Goal: Find specific page/section: Find specific page/section

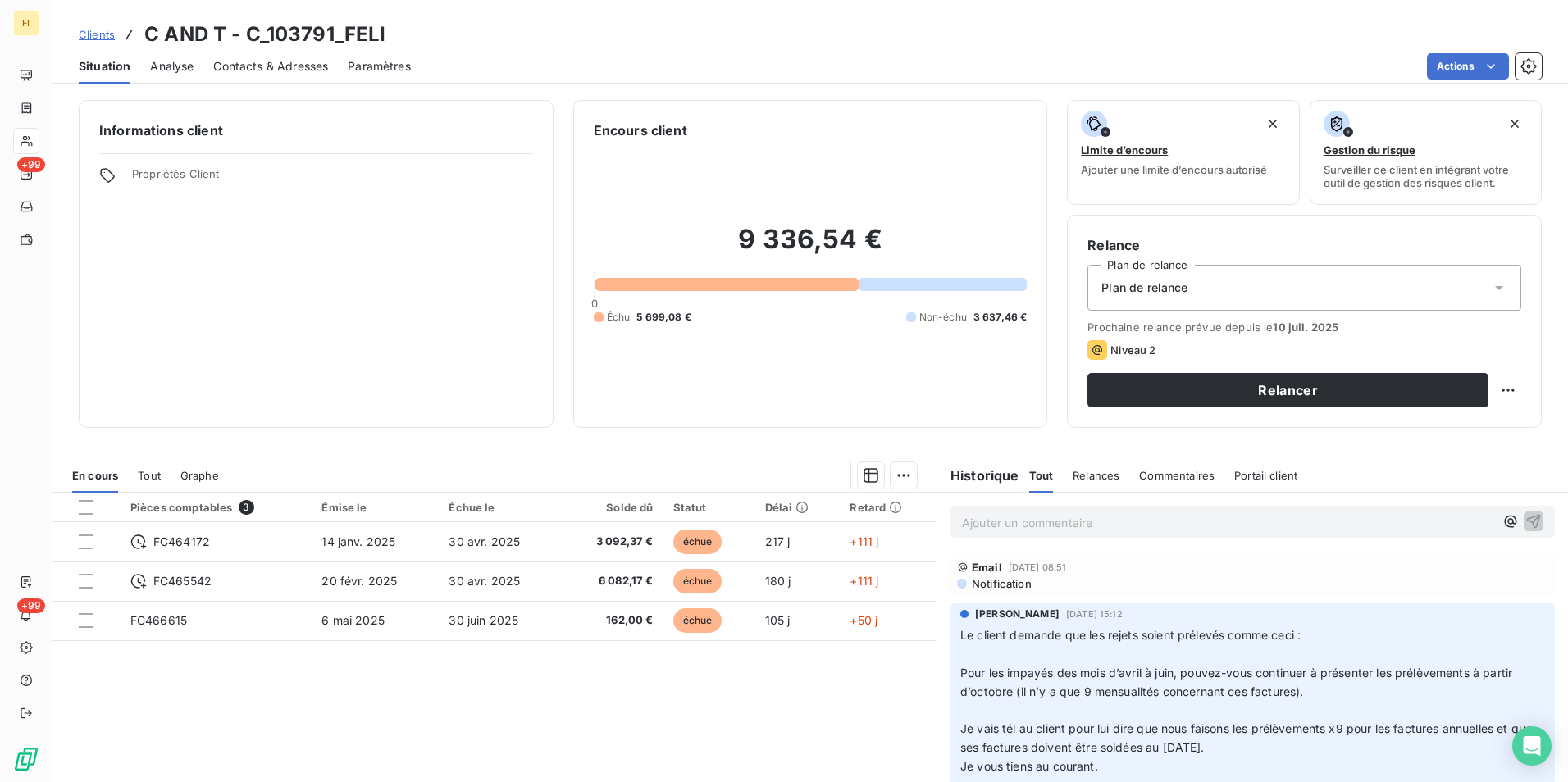
click at [93, 36] on span "Clients" at bounding box center [97, 34] width 36 height 14
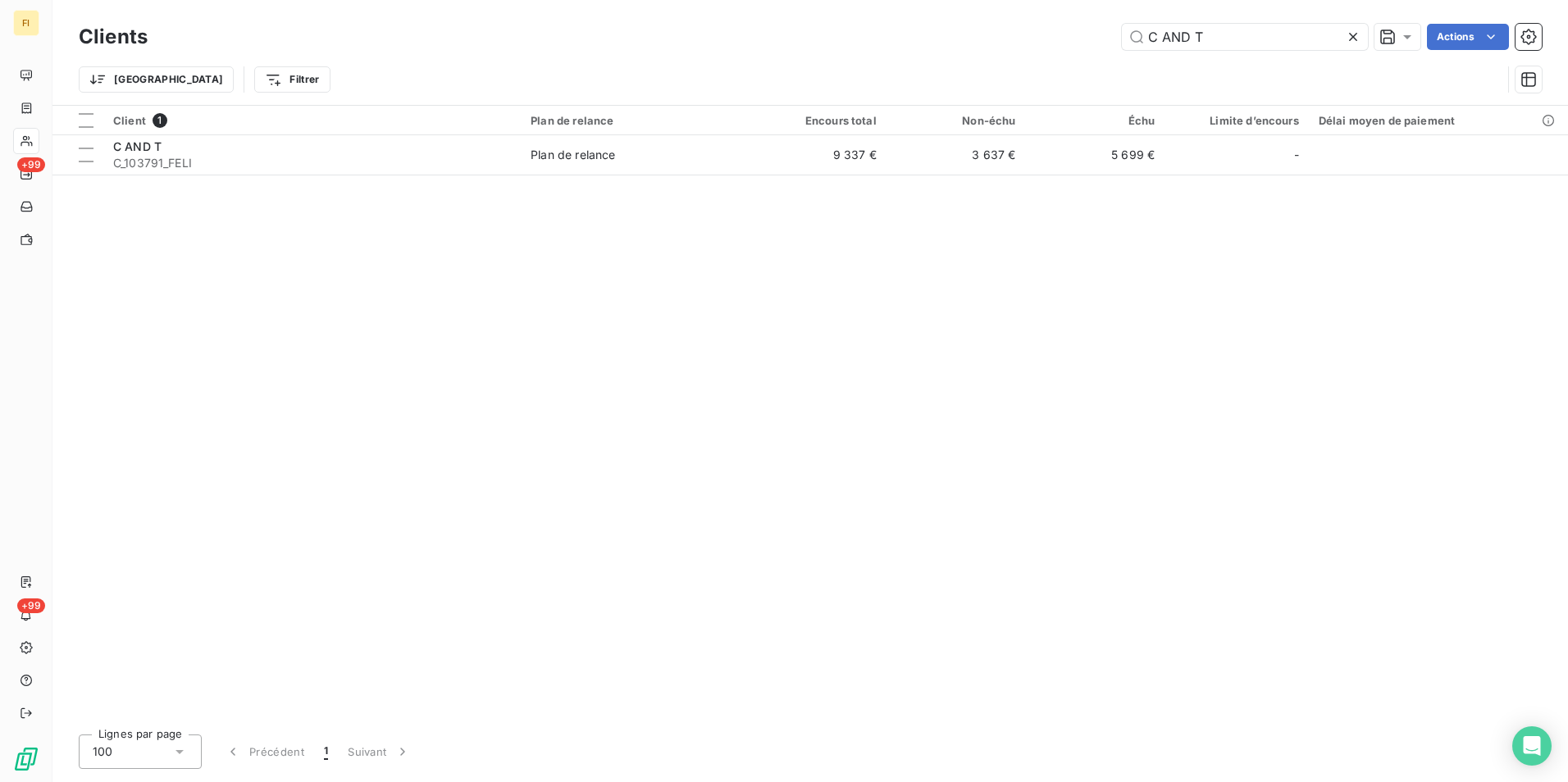
drag, startPoint x: 1227, startPoint y: 28, endPoint x: 1061, endPoint y: 51, distance: 167.6
click at [1065, 50] on div "Clients C AND T Actions" at bounding box center [810, 37] width 1463 height 34
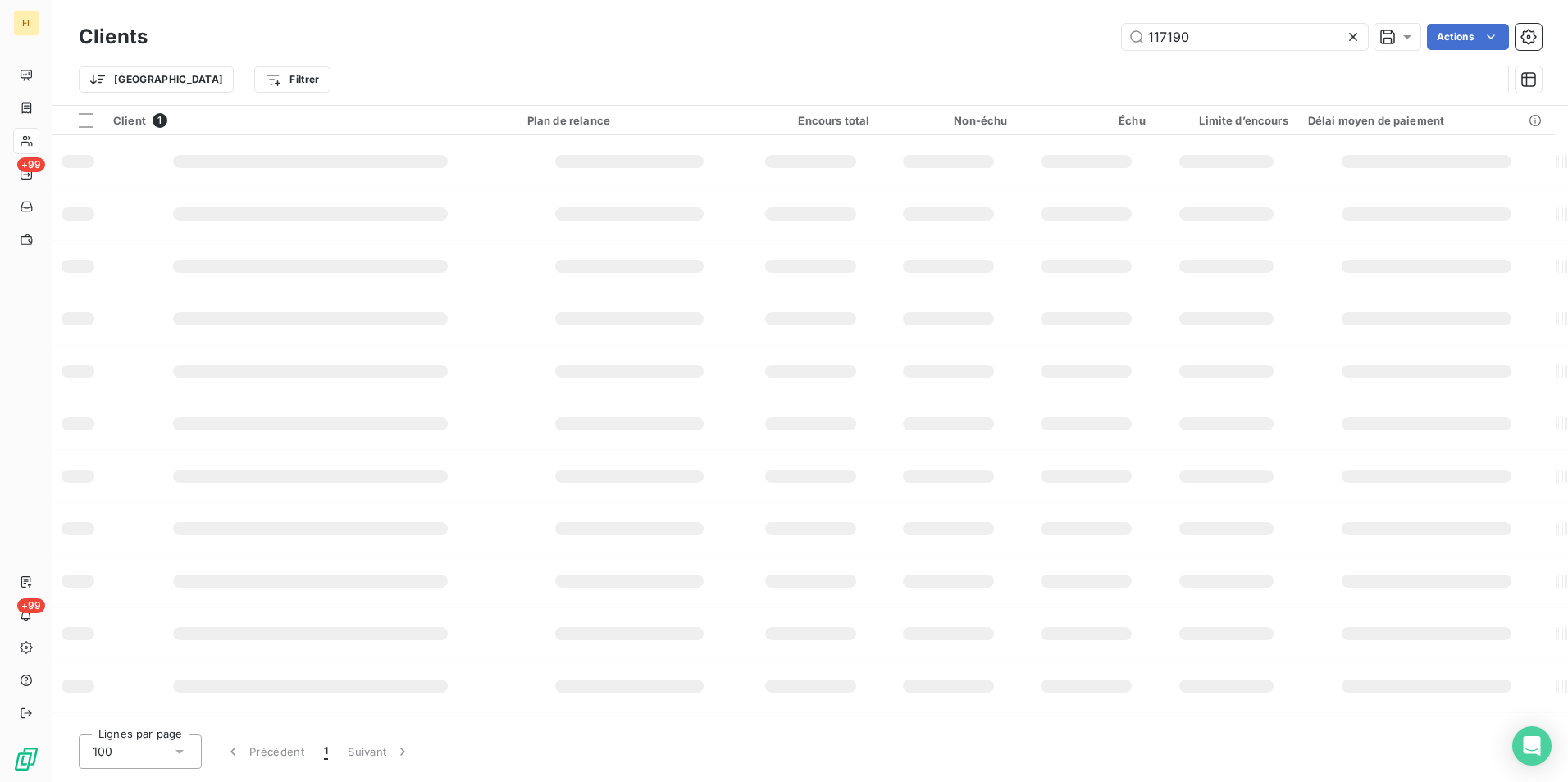
type input "117190"
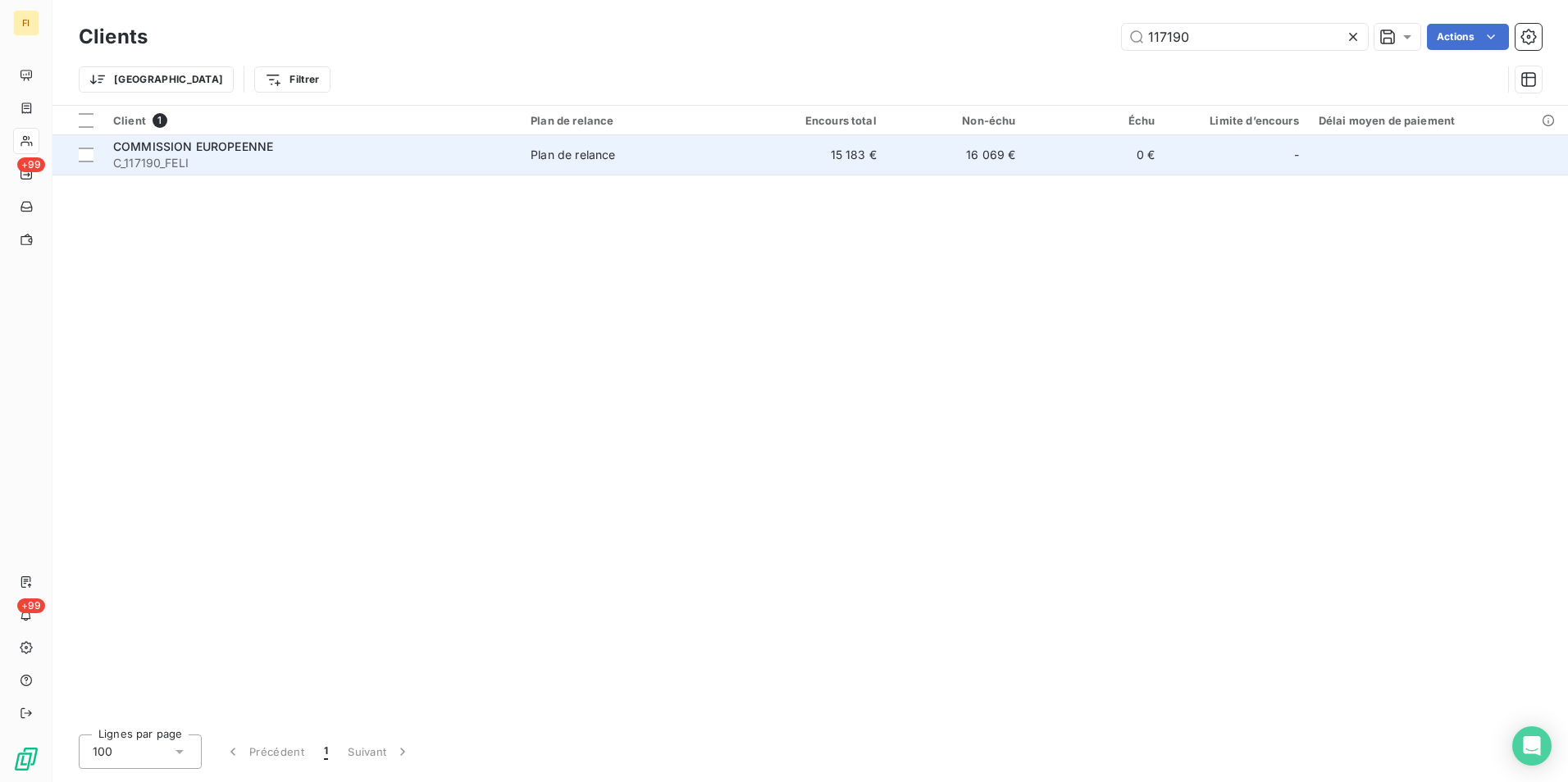
click at [864, 149] on td "15 183 €" at bounding box center [817, 155] width 139 height 40
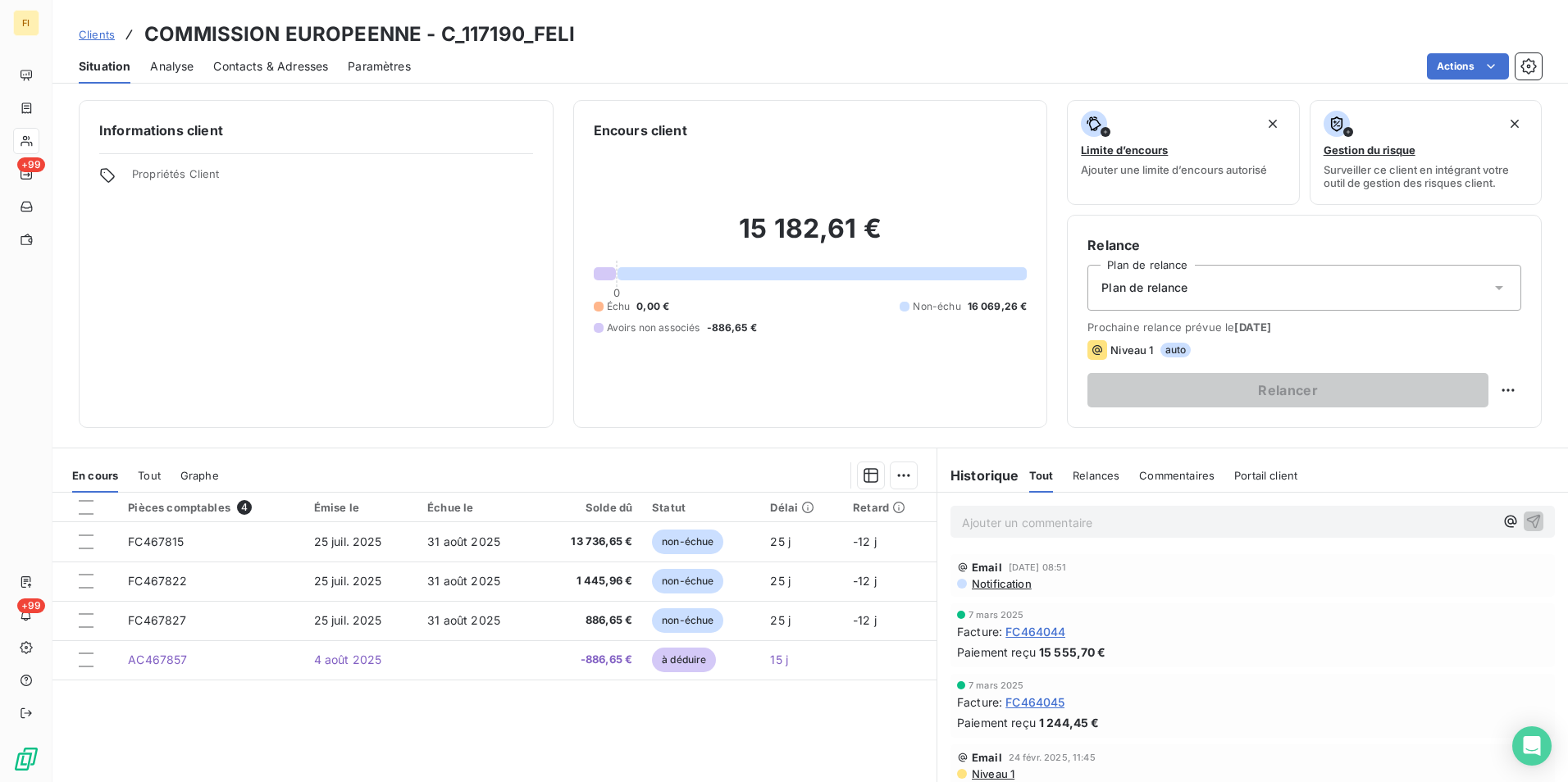
click at [103, 32] on span "Clients" at bounding box center [97, 34] width 36 height 14
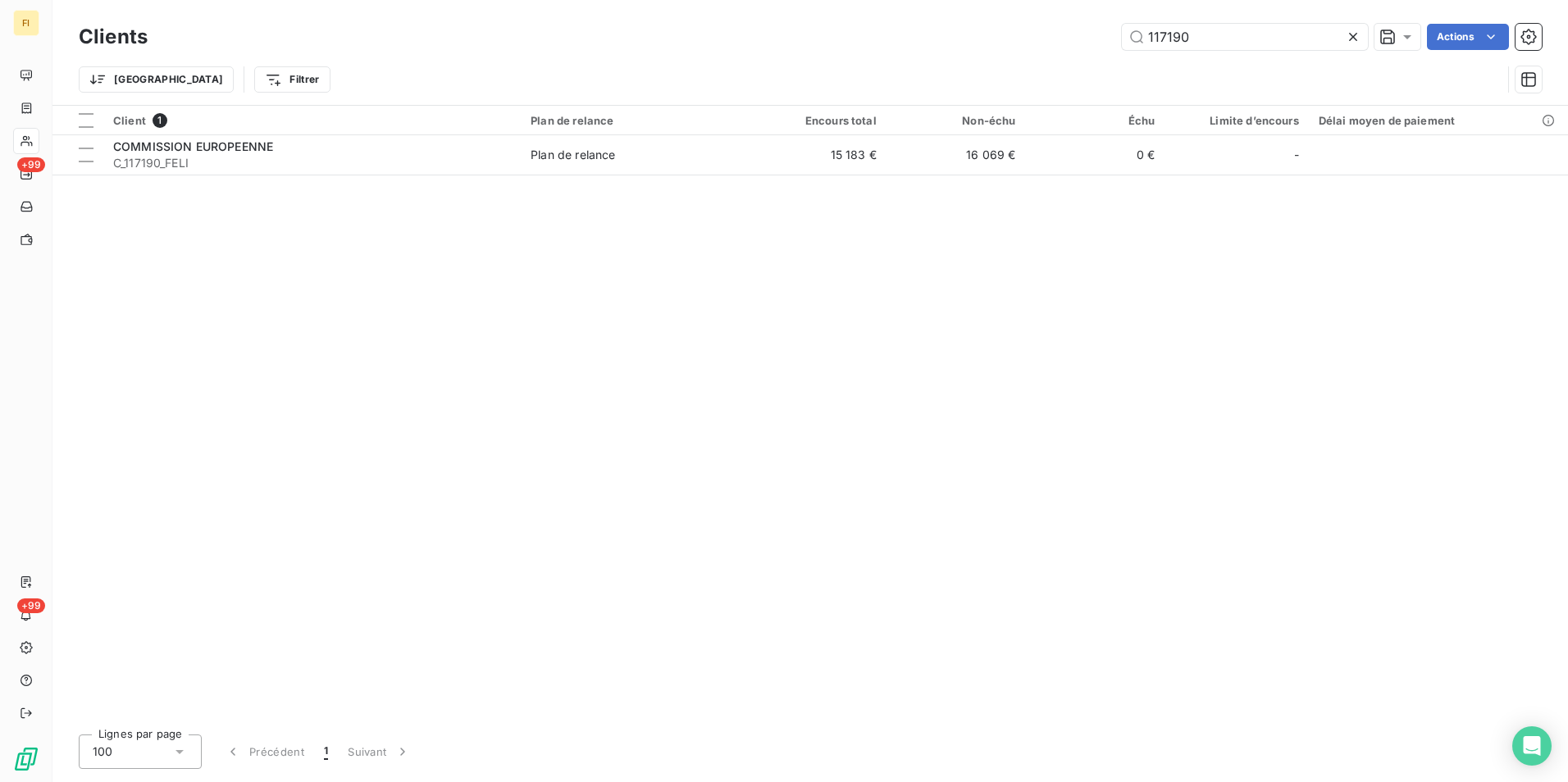
drag, startPoint x: 1251, startPoint y: 33, endPoint x: 764, endPoint y: 52, distance: 487.4
click at [920, 43] on div "117190 Actions" at bounding box center [854, 36] width 1374 height 26
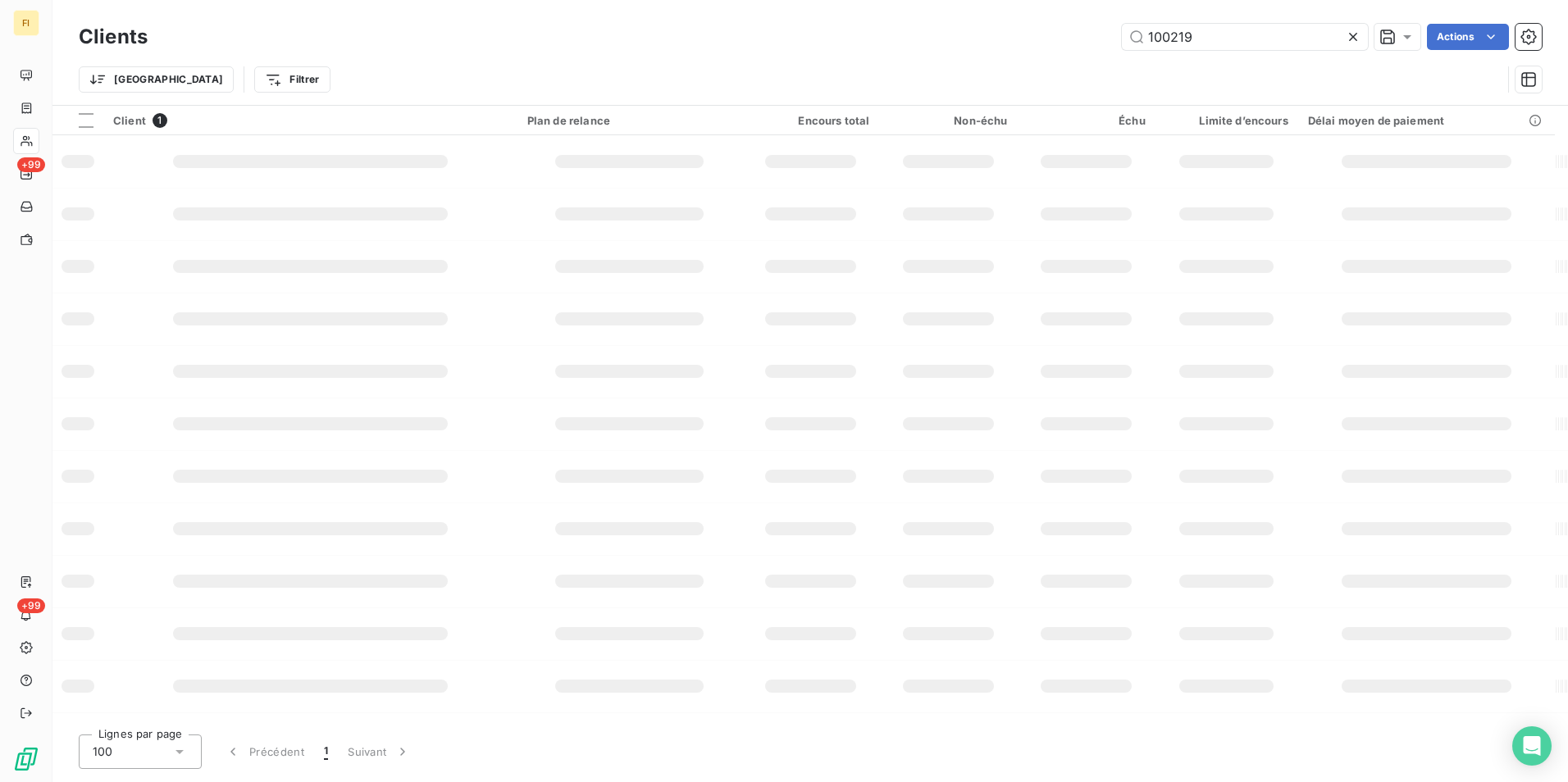
type input "100219"
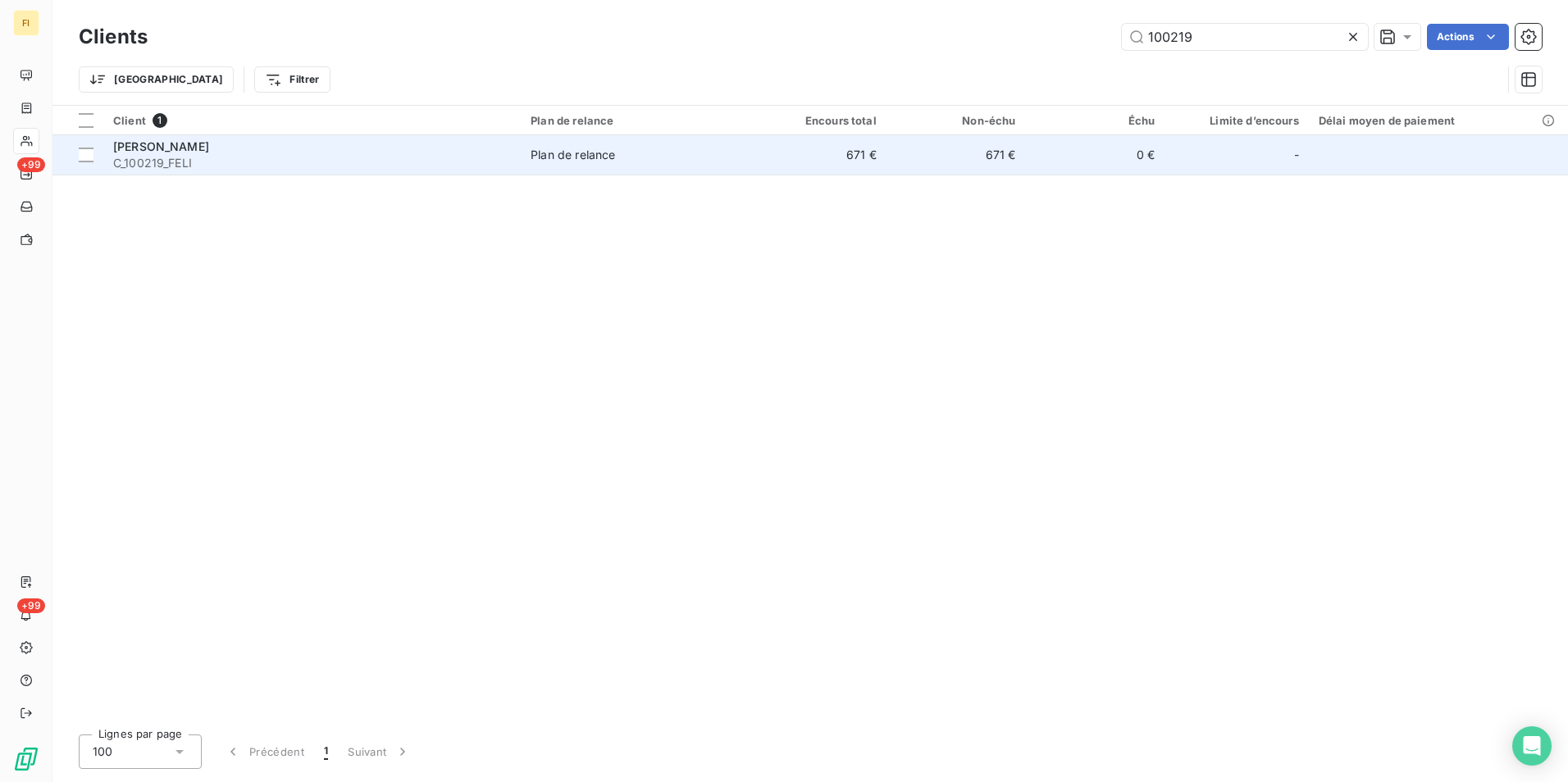
click at [612, 163] on div "Plan de relance" at bounding box center [573, 154] width 85 height 16
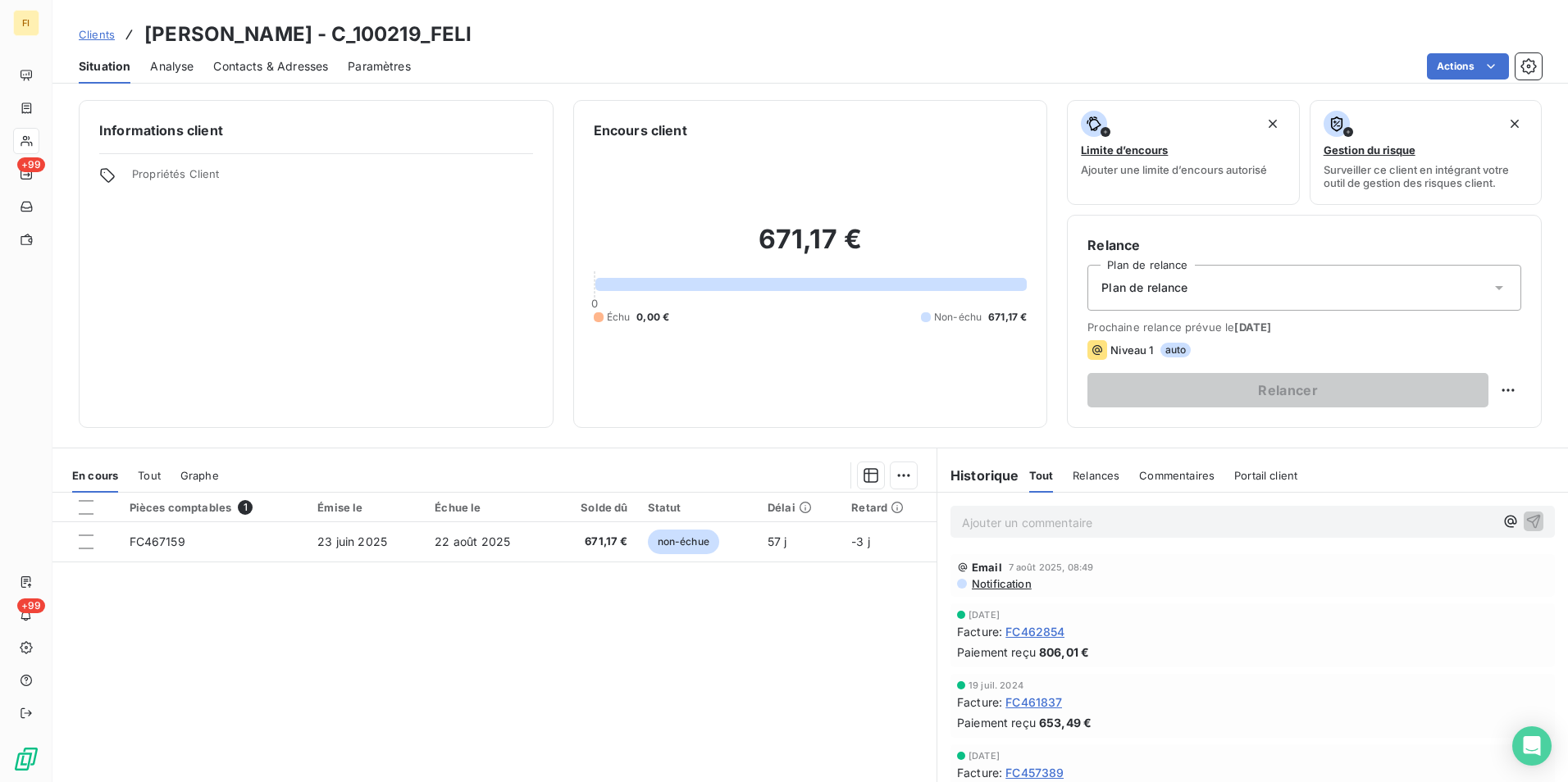
drag, startPoint x: 500, startPoint y: 33, endPoint x: 146, endPoint y: 39, distance: 354.1
click at [146, 39] on div "Clients [PERSON_NAME] - C_100219_FELI" at bounding box center [810, 34] width 1516 height 30
drag, startPoint x: 146, startPoint y: 39, endPoint x: 446, endPoint y: 31, distance: 300.1
copy h3 "[PERSON_NAME] - C_100219_FELI"
click at [105, 35] on span "Clients" at bounding box center [97, 34] width 36 height 14
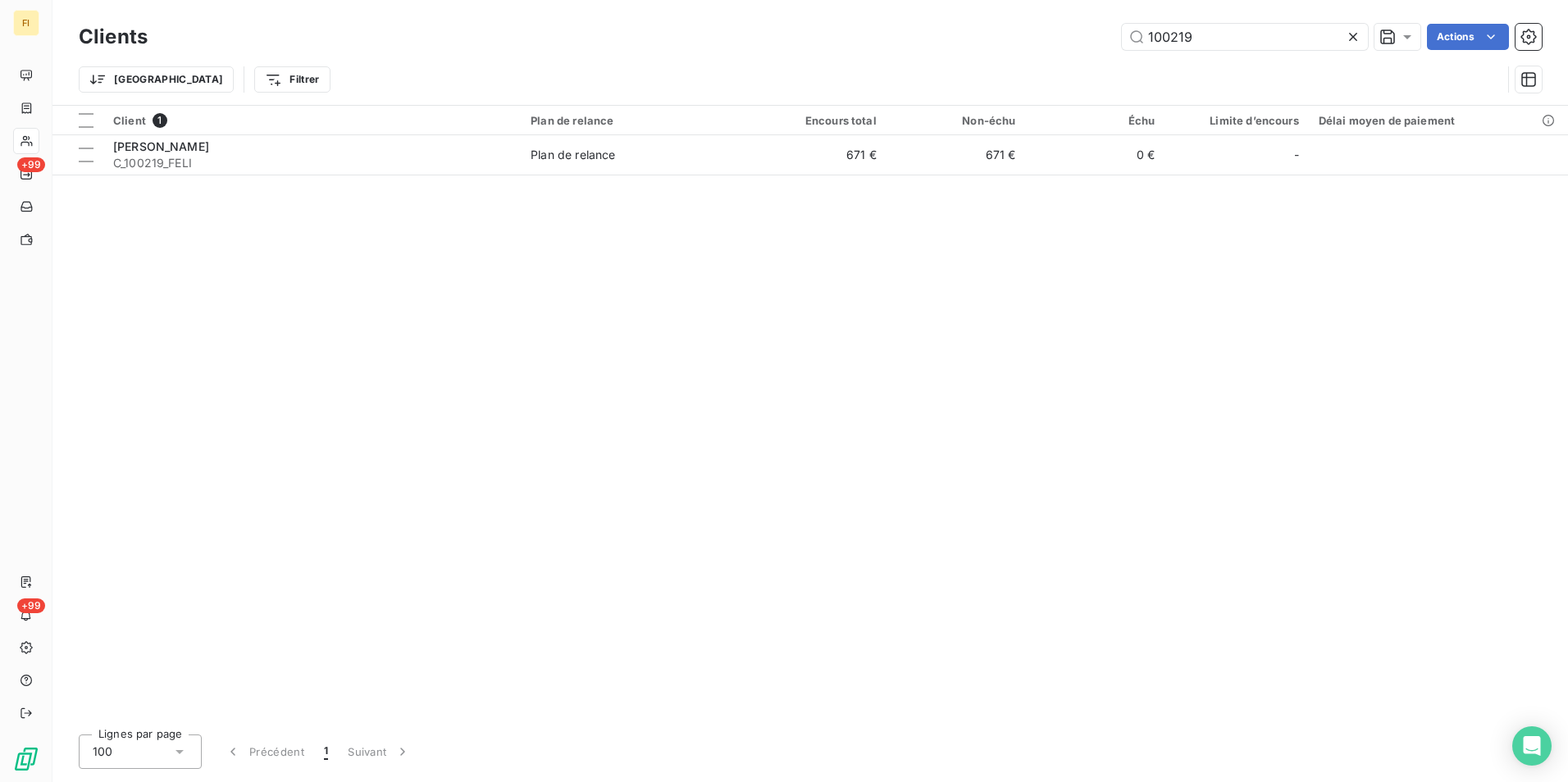
drag, startPoint x: 1227, startPoint y: 42, endPoint x: 1005, endPoint y: 40, distance: 222.0
click at [1029, 35] on div "100219 Actions" at bounding box center [854, 36] width 1374 height 26
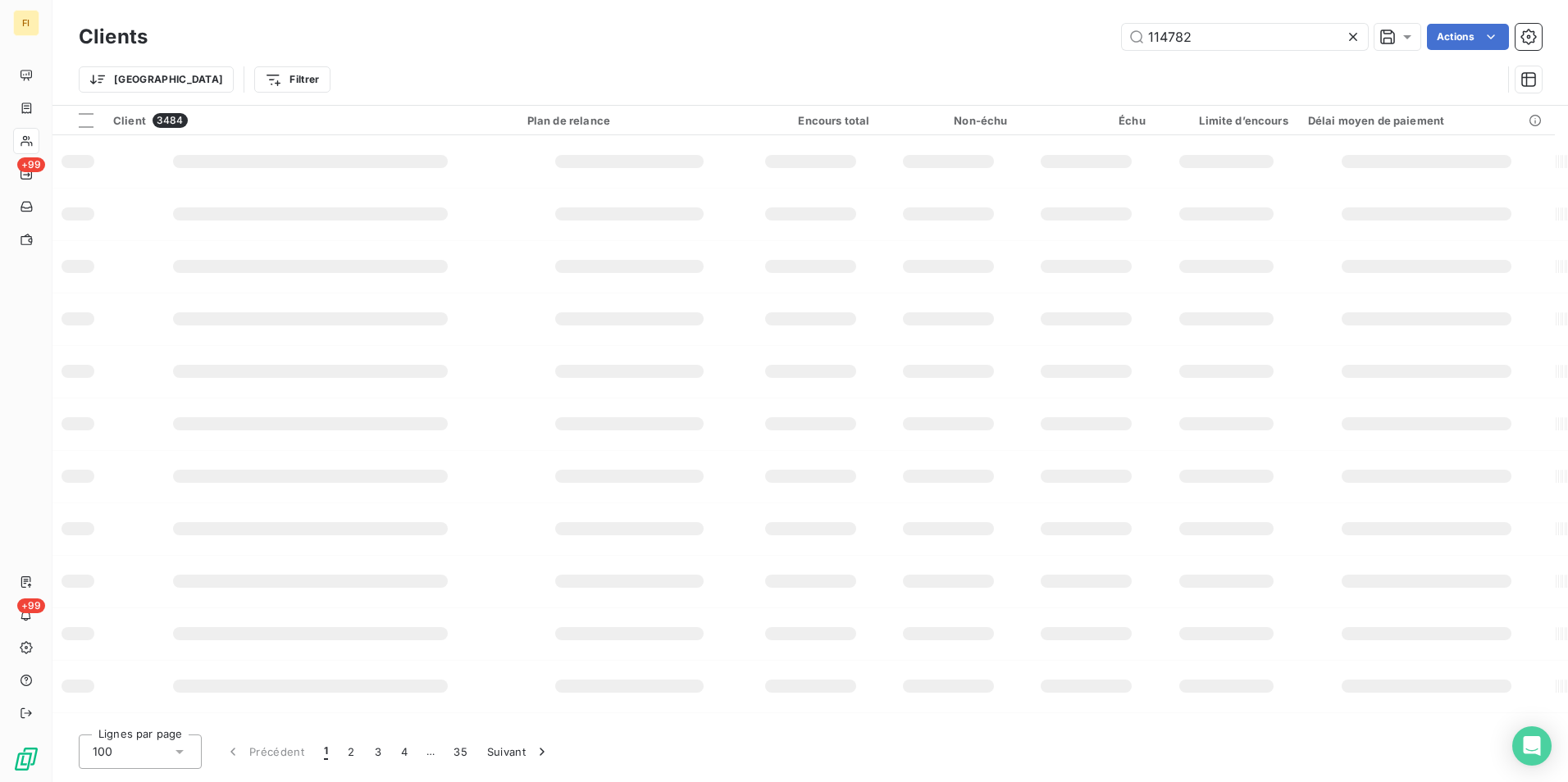
type input "114782"
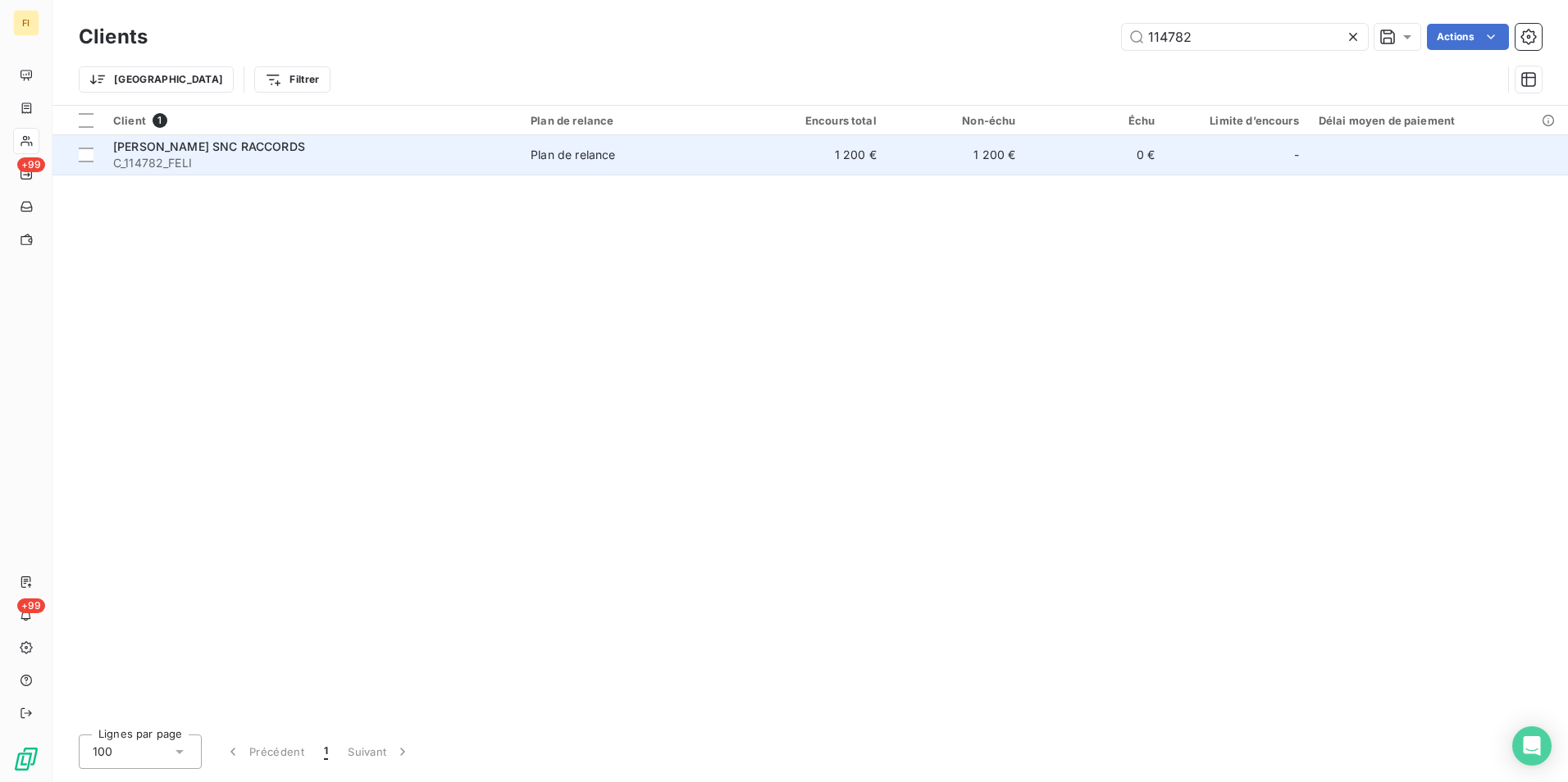
click at [741, 167] on td "Plan de relance" at bounding box center [633, 155] width 227 height 40
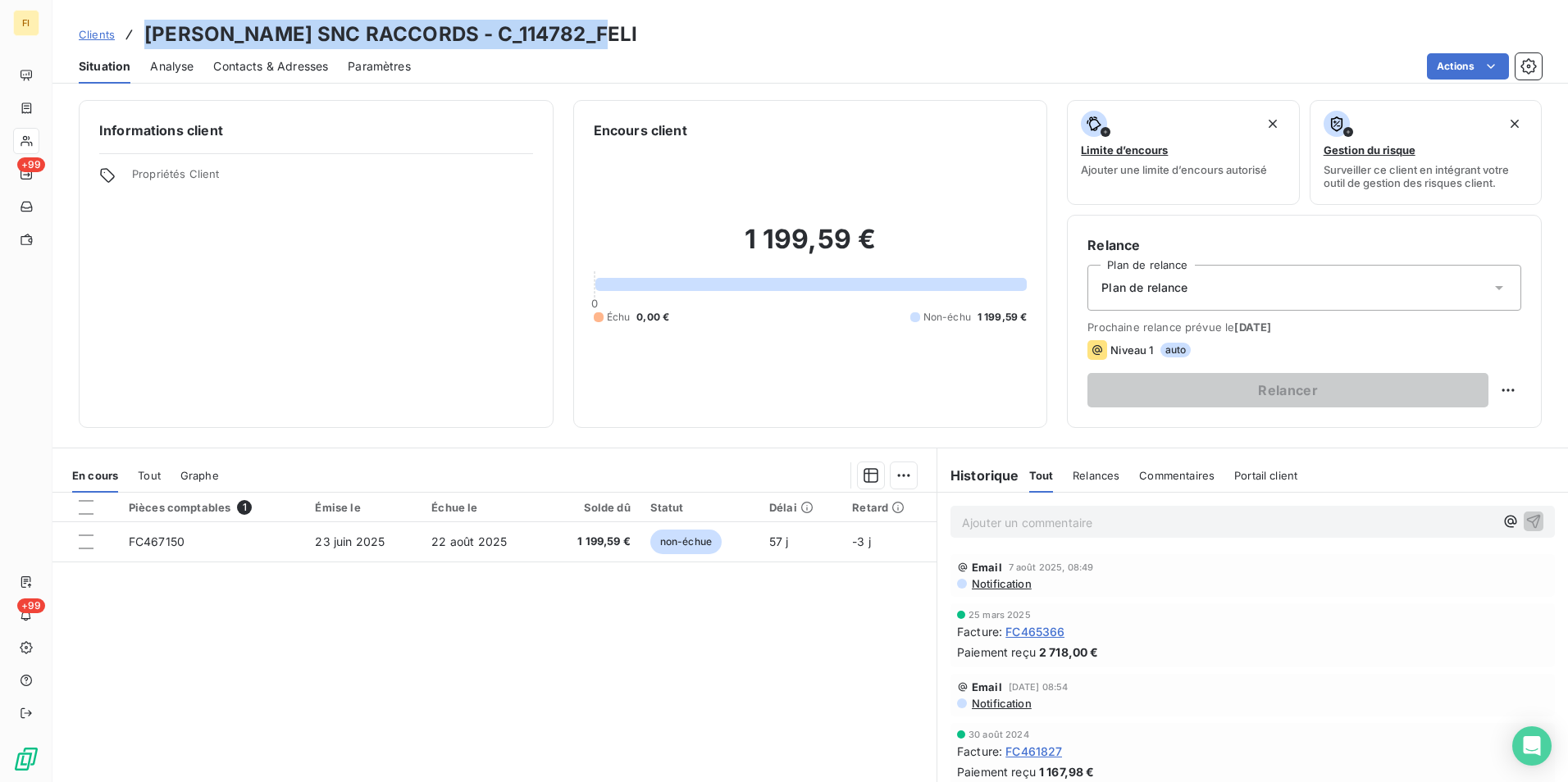
drag, startPoint x: 621, startPoint y: 40, endPoint x: 150, endPoint y: 27, distance: 471.2
click at [150, 27] on div "Clients [PERSON_NAME] SNC RACCORDS - C_114782_FELI" at bounding box center [810, 34] width 1516 height 30
drag, startPoint x: 150, startPoint y: 27, endPoint x: 442, endPoint y: 31, distance: 292.0
copy h3 "[PERSON_NAME] SNC RACCORDS - C_114782_FELI"
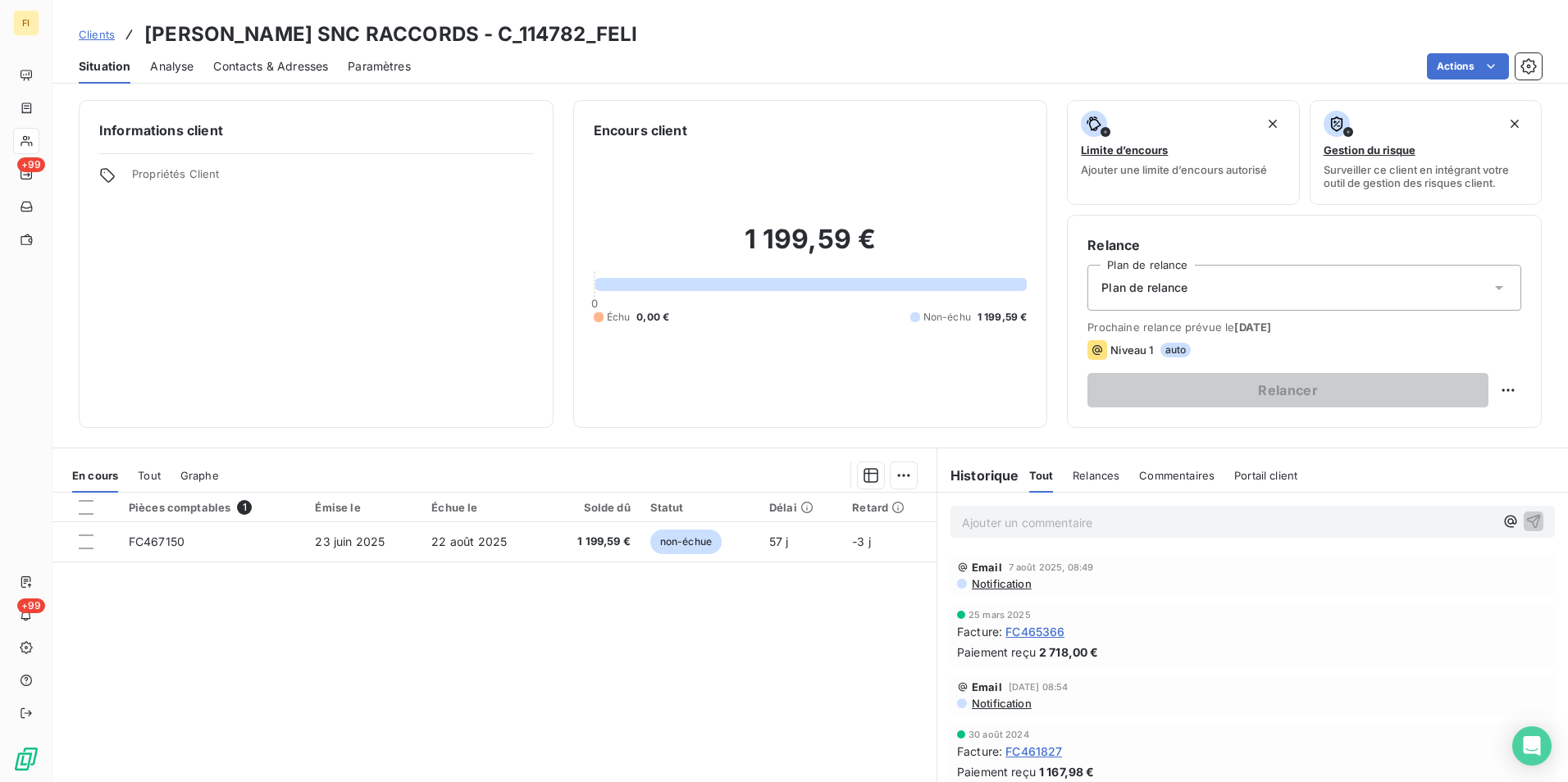
click at [860, 716] on div "Pièces comptables 1 Émise le Échue le Solde dû Statut Délai Retard FC467150 [DA…" at bounding box center [494, 651] width 884 height 316
click at [102, 29] on span "Clients" at bounding box center [97, 34] width 36 height 14
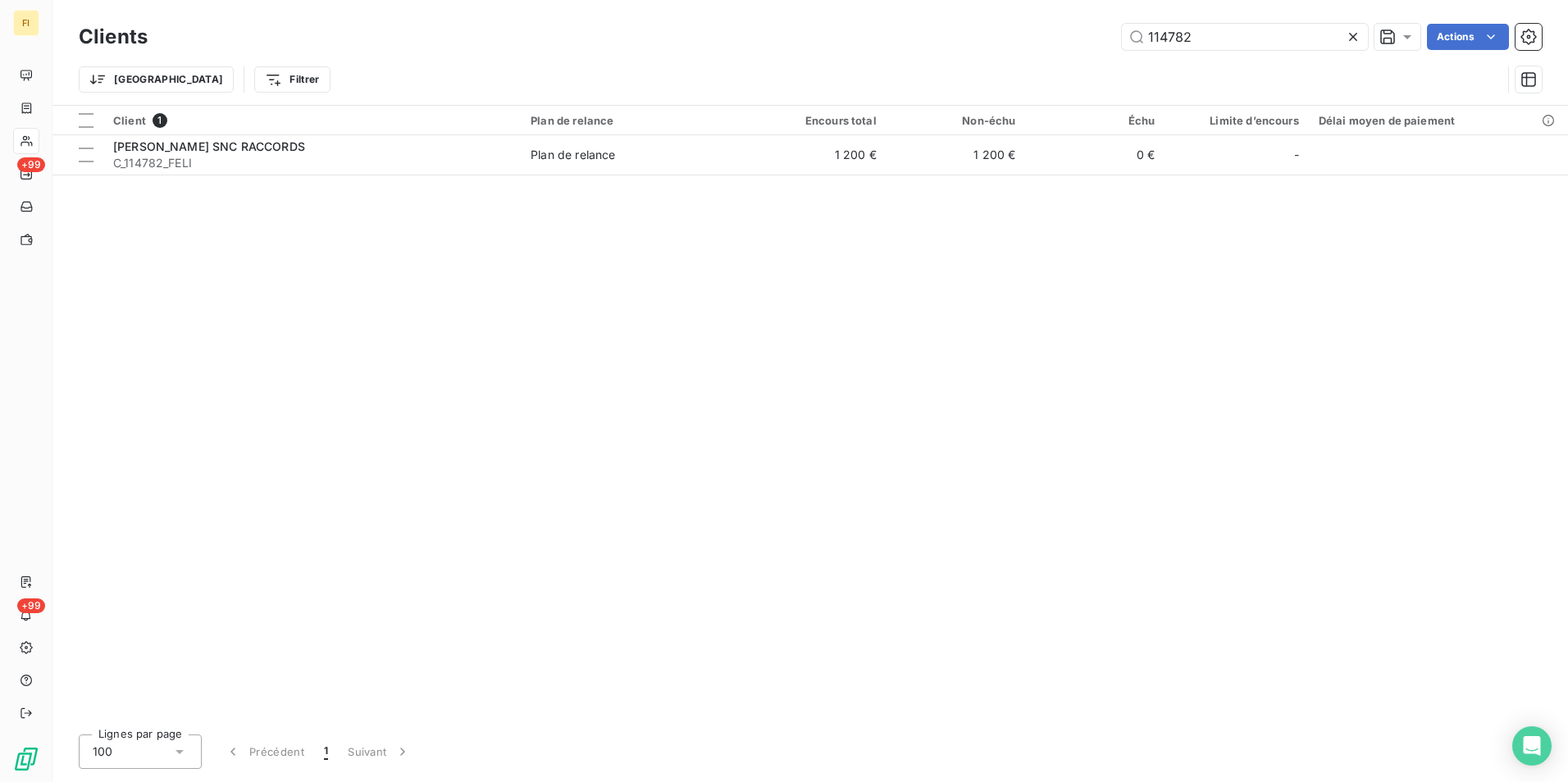
drag, startPoint x: 1131, startPoint y: 38, endPoint x: 881, endPoint y: 34, distance: 250.0
click at [887, 34] on div "114782 Actions" at bounding box center [854, 36] width 1374 height 26
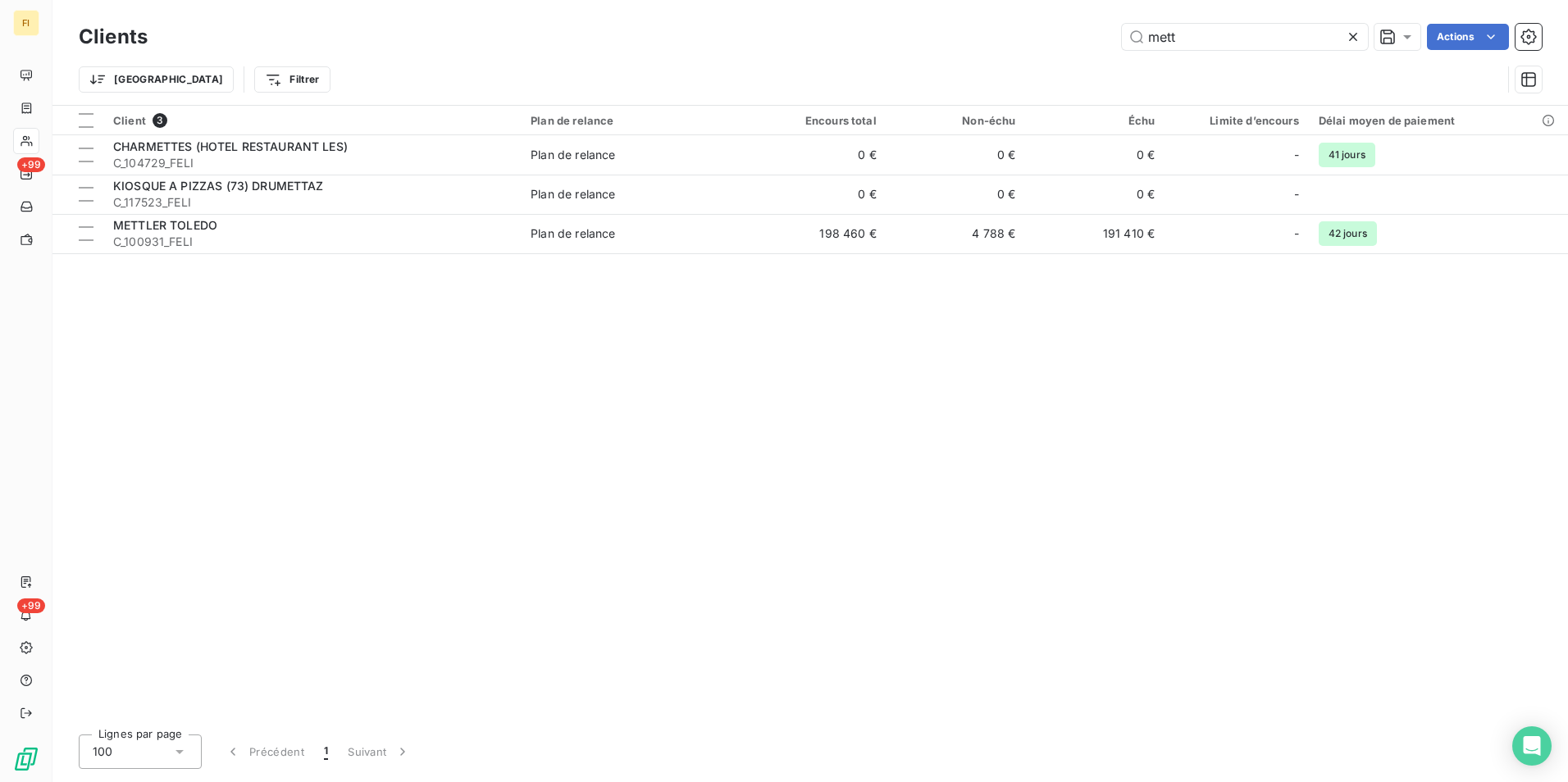
type input "mett"
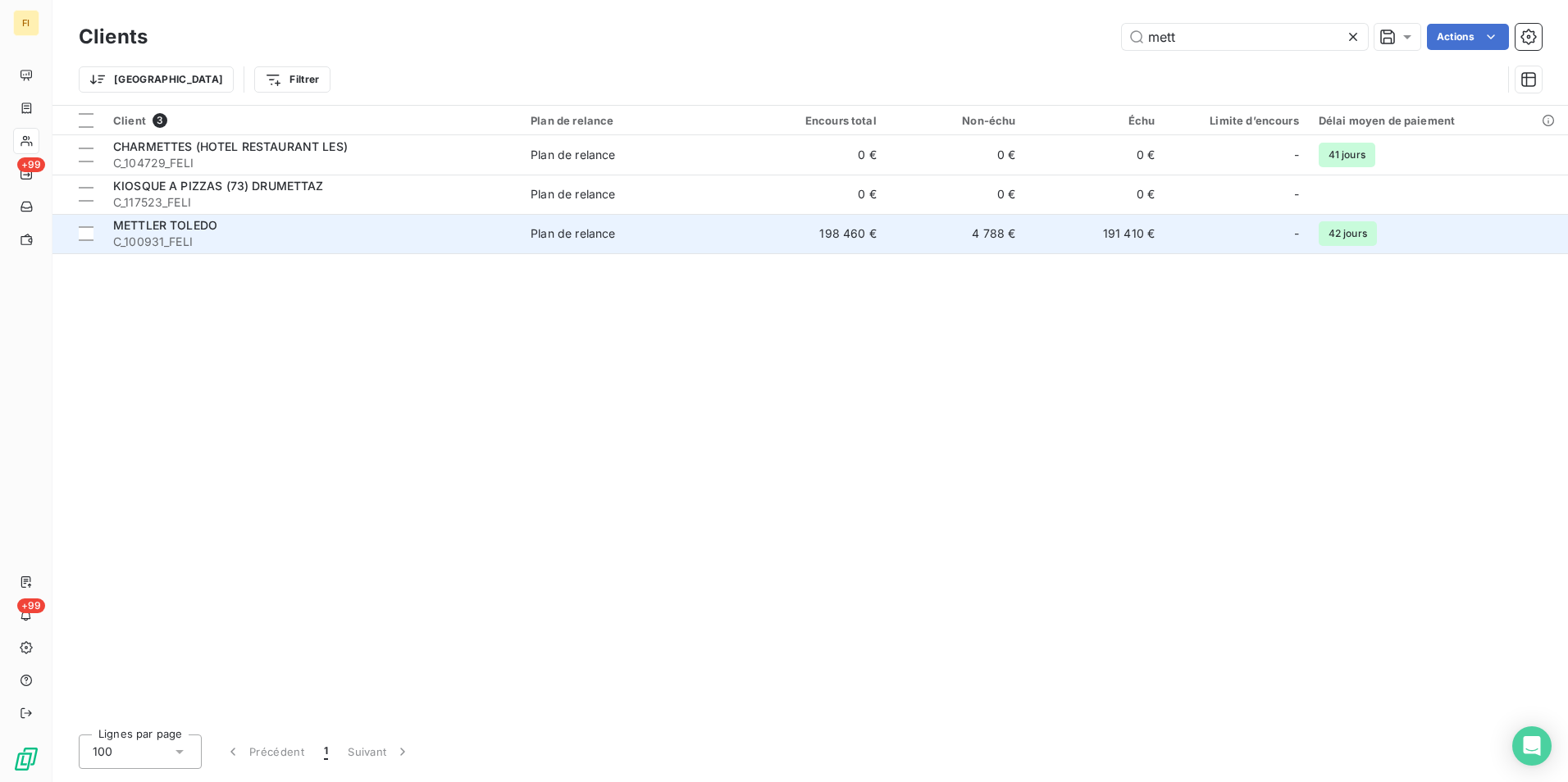
click at [566, 234] on div "Plan de relance" at bounding box center [573, 234] width 85 height 16
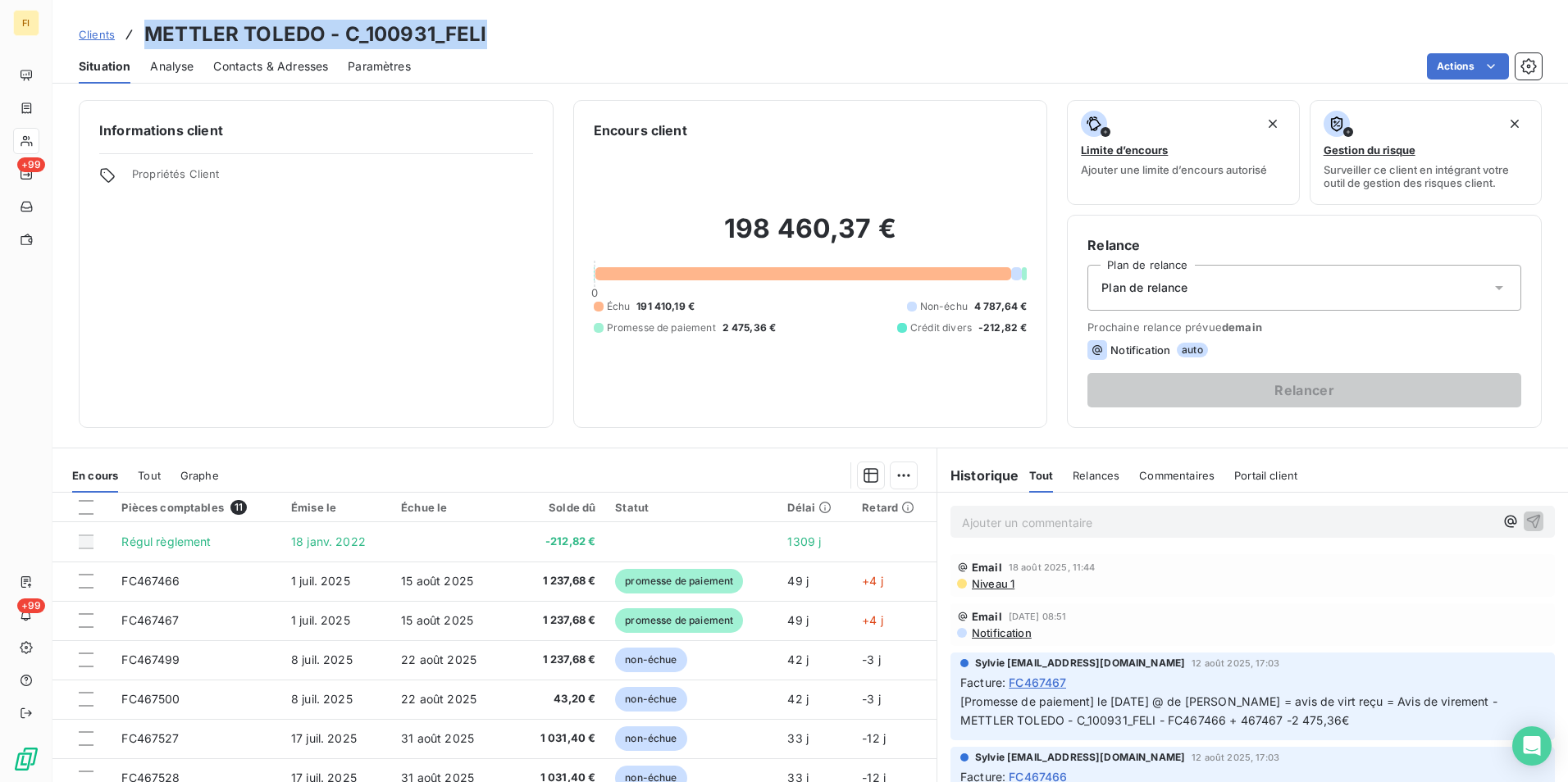
drag, startPoint x: 503, startPoint y: 33, endPoint x: 143, endPoint y: 21, distance: 360.2
click at [143, 21] on div "Clients METTLER TOLEDO - C_100931_FELI" at bounding box center [810, 34] width 1516 height 30
drag, startPoint x: 143, startPoint y: 21, endPoint x: 383, endPoint y: 23, distance: 240.0
copy h3 "METTLER TOLEDO - C_100931_FELI"
